Goal: Task Accomplishment & Management: Manage account settings

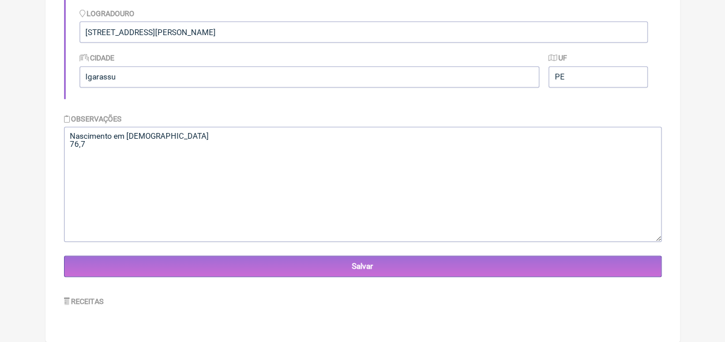
scroll to position [294, 0]
click at [71, 142] on textarea "Nascimento em 16/12/76 76,7" at bounding box center [362, 184] width 597 height 115
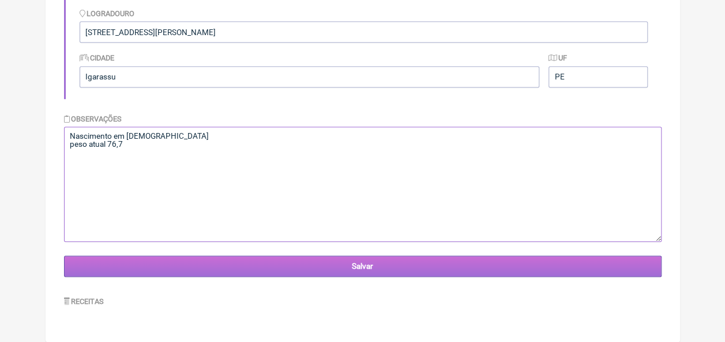
type textarea "Nascimento em [DEMOGRAPHIC_DATA] peso atual 76,7"
click at [334, 271] on input "Salvar" at bounding box center [362, 266] width 597 height 21
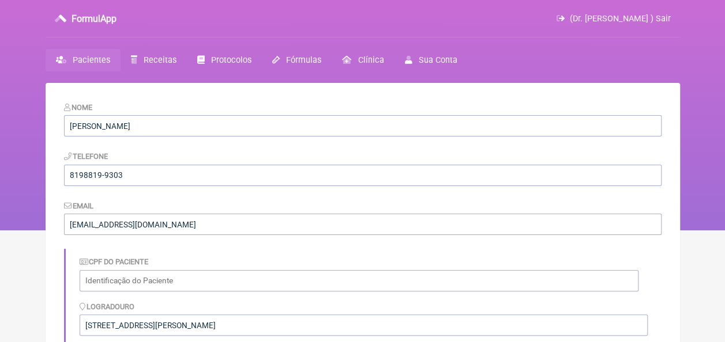
click at [86, 61] on span "Pacientes" at bounding box center [91, 60] width 37 height 10
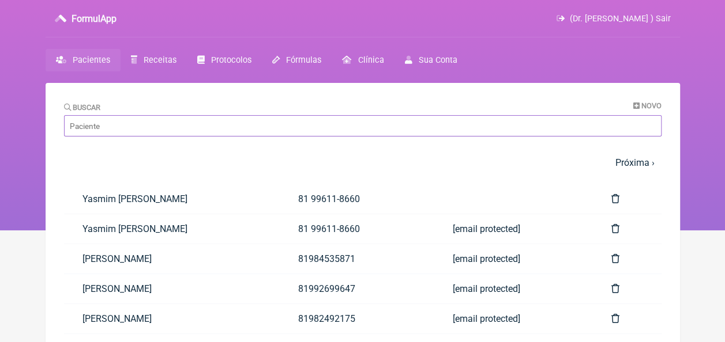
click at [220, 125] on input "Buscar" at bounding box center [362, 125] width 597 height 21
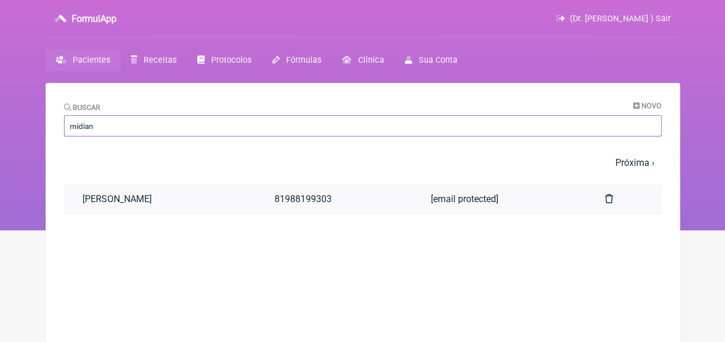
type input "midian"
click at [193, 197] on link "[PERSON_NAME]" at bounding box center [160, 198] width 192 height 29
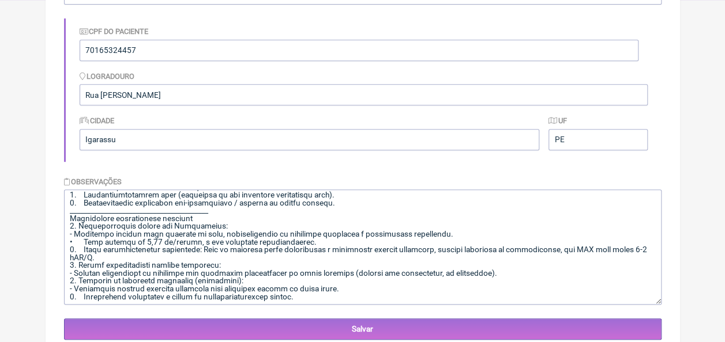
scroll to position [1472, 0]
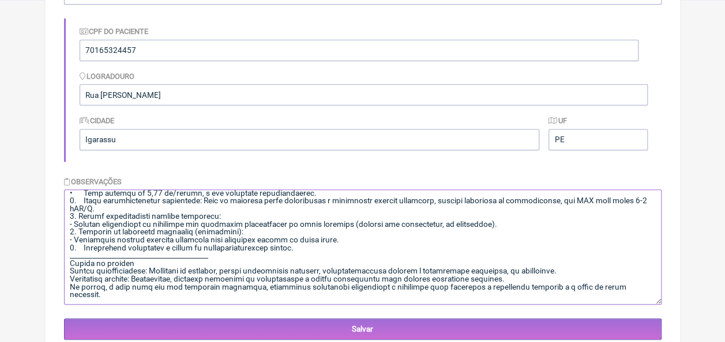
click at [148, 287] on textarea at bounding box center [362, 247] width 597 height 115
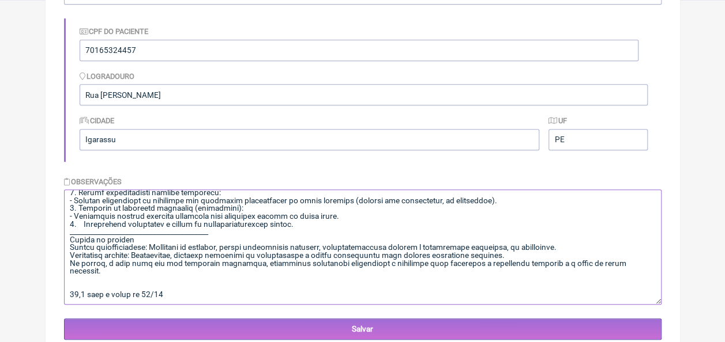
type textarea "Loremips Dolors am Conse Adipis, 95 elit, Sedd ei Temporinci 58/08/8086. Utla e…"
click at [460, 164] on form "Nome [PERSON_NAME] Telefone [PHONE_NUMBER] Email [EMAIL_ADDRESS][DOMAIN_NAME] C…" at bounding box center [362, 105] width 597 height 469
